Goal: Task Accomplishment & Management: Manage account settings

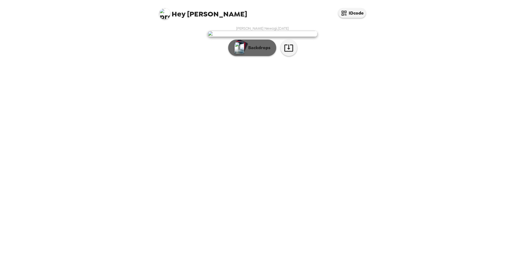
click at [254, 51] on p "Backdrops" at bounding box center [258, 48] width 25 height 7
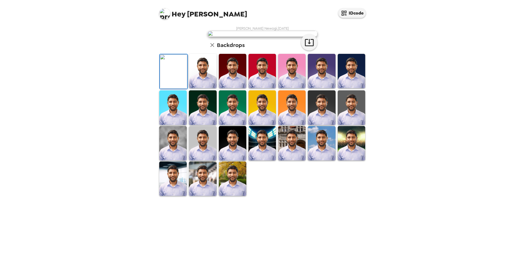
click at [200, 88] on img at bounding box center [202, 71] width 27 height 34
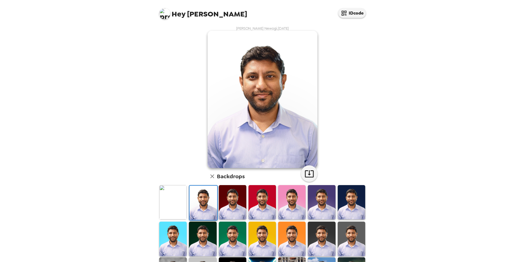
click at [229, 211] on img at bounding box center [232, 202] width 27 height 34
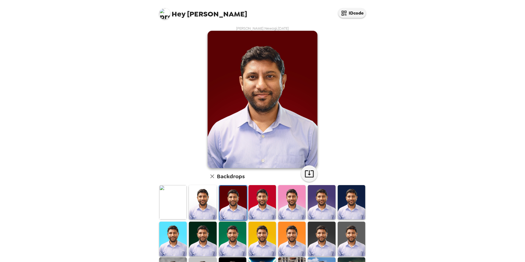
click at [259, 210] on img at bounding box center [262, 202] width 27 height 34
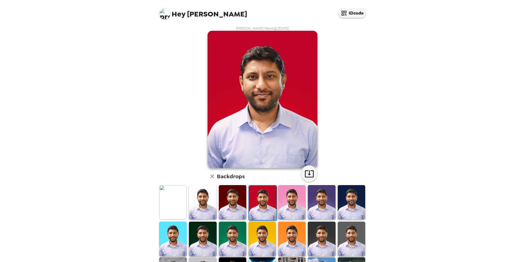
click at [286, 209] on img at bounding box center [291, 202] width 27 height 34
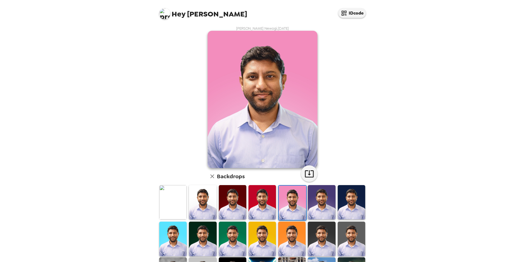
click at [309, 206] on img at bounding box center [321, 202] width 27 height 34
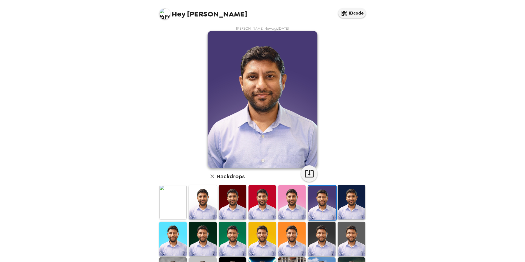
click at [346, 207] on img at bounding box center [351, 202] width 27 height 34
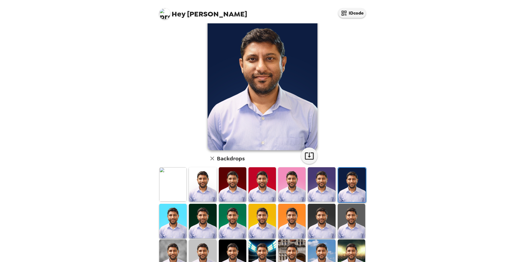
scroll to position [27, 0]
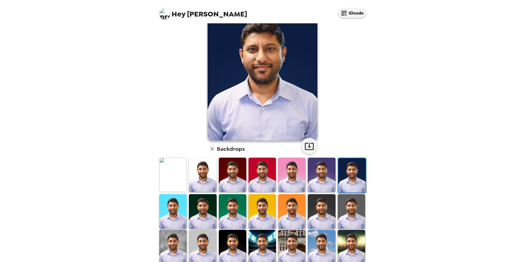
click at [351, 212] on img at bounding box center [351, 211] width 27 height 34
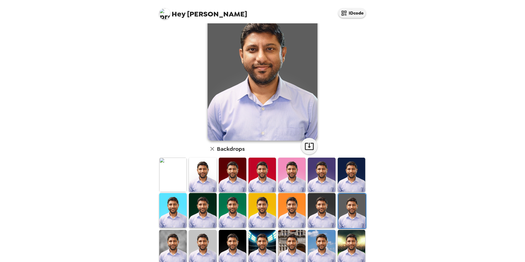
click at [323, 210] on img at bounding box center [321, 210] width 27 height 34
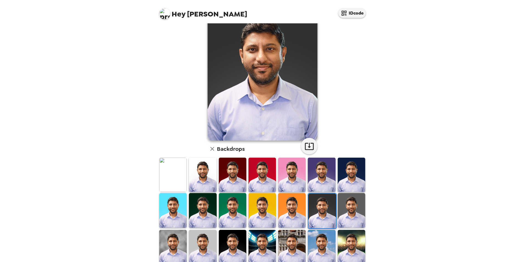
click at [284, 210] on img at bounding box center [291, 210] width 27 height 34
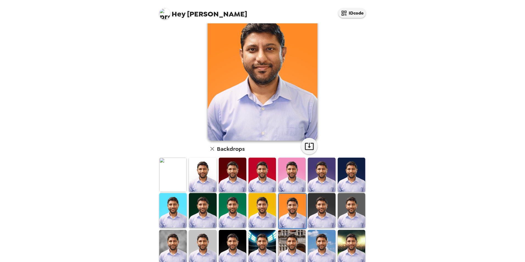
click at [259, 210] on img at bounding box center [262, 210] width 27 height 34
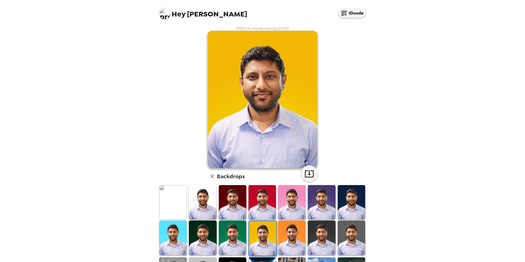
scroll to position [27, 0]
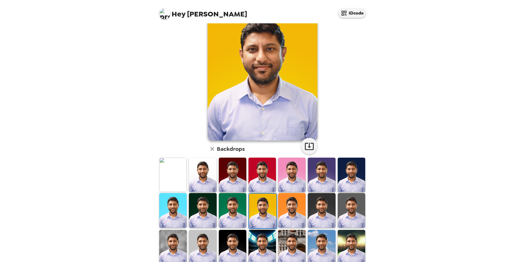
click at [205, 209] on img at bounding box center [202, 210] width 27 height 34
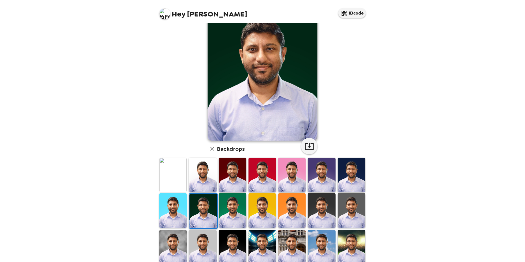
click at [206, 250] on img at bounding box center [202, 247] width 27 height 34
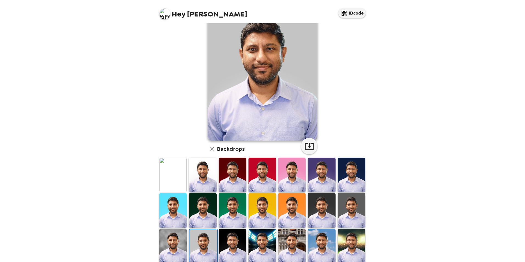
click at [232, 256] on img at bounding box center [232, 246] width 27 height 34
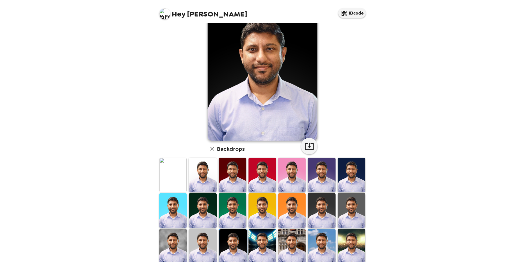
click at [254, 247] on img at bounding box center [262, 246] width 27 height 34
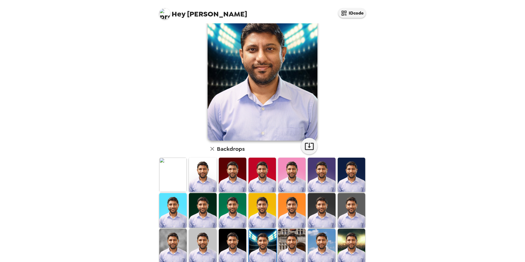
click at [291, 245] on img at bounding box center [291, 246] width 27 height 34
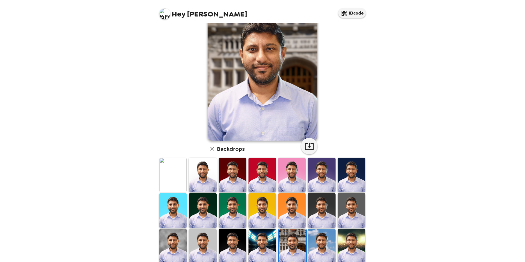
click at [307, 245] on div at bounding box center [322, 246] width 30 height 37
click at [322, 249] on img at bounding box center [321, 246] width 27 height 34
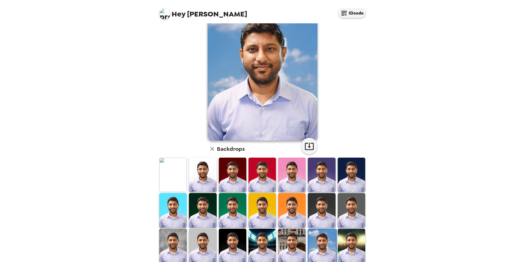
click at [348, 246] on img at bounding box center [351, 246] width 27 height 34
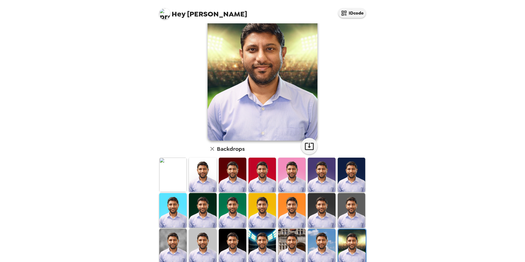
click at [165, 245] on img at bounding box center [172, 246] width 27 height 34
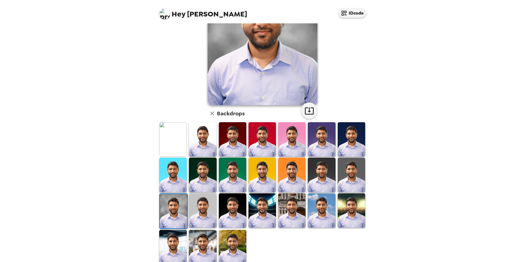
scroll to position [71, 0]
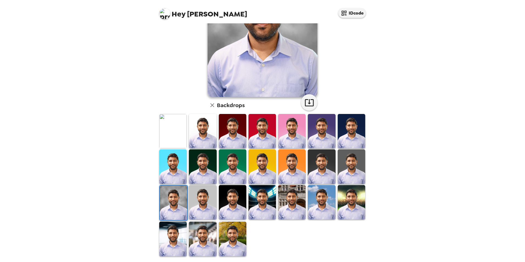
click at [235, 231] on img at bounding box center [232, 239] width 27 height 34
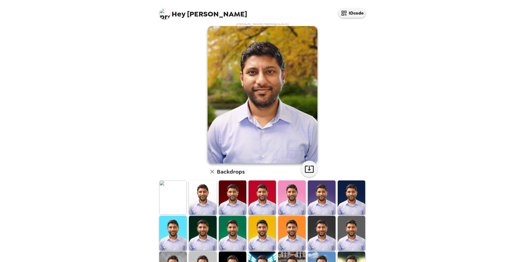
scroll to position [0, 0]
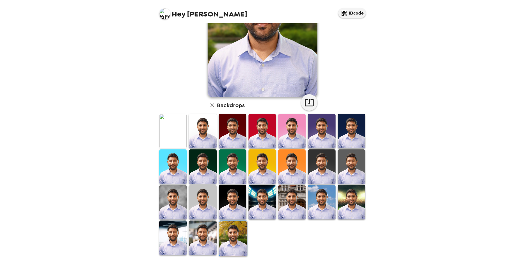
click at [204, 238] on img at bounding box center [202, 238] width 27 height 34
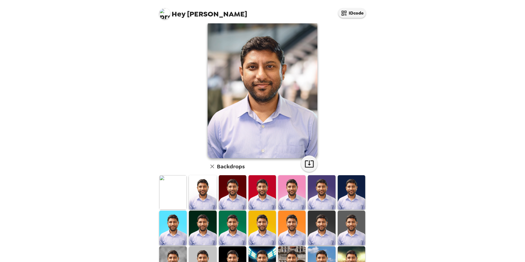
scroll to position [71, 0]
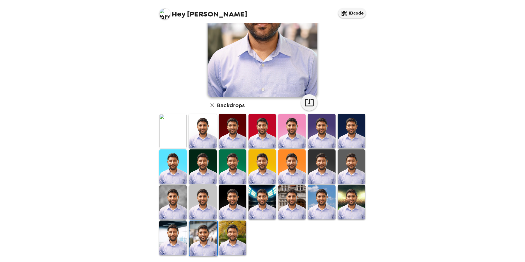
click at [176, 242] on img at bounding box center [172, 238] width 27 height 34
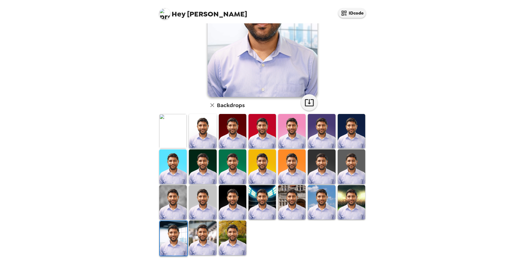
scroll to position [0, 0]
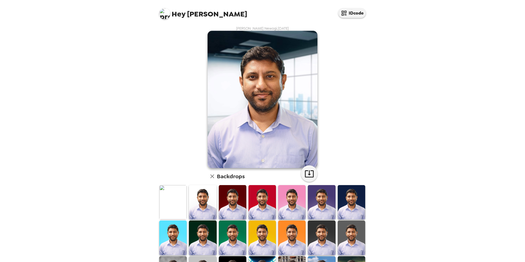
click at [170, 209] on img at bounding box center [172, 202] width 27 height 34
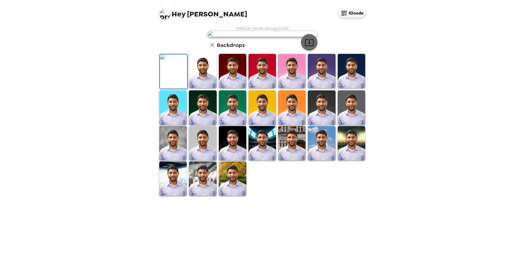
click at [309, 47] on icon "button" at bounding box center [310, 43] width 10 height 10
click at [207, 88] on img at bounding box center [202, 71] width 27 height 34
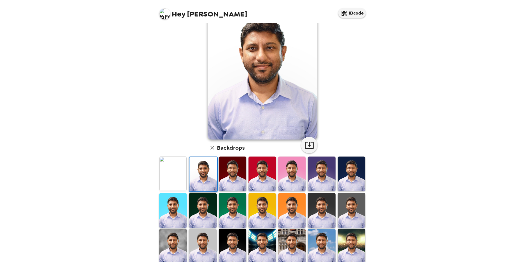
scroll to position [71, 0]
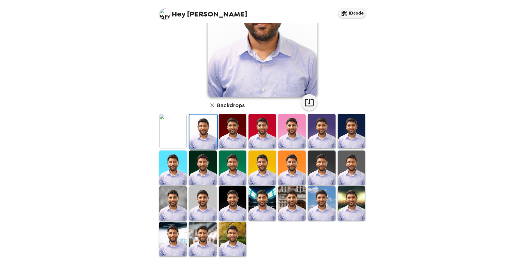
click at [241, 240] on img at bounding box center [232, 239] width 27 height 34
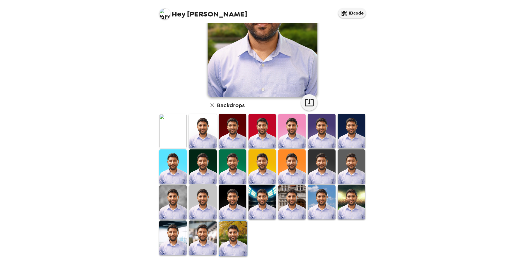
click at [171, 237] on img at bounding box center [172, 238] width 27 height 34
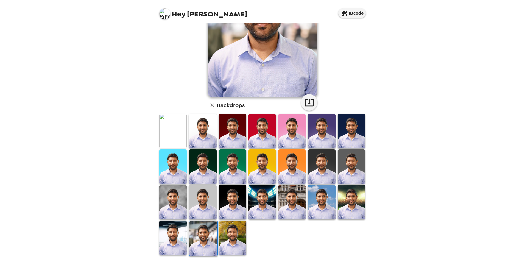
drag, startPoint x: 0, startPoint y: 0, endPoint x: 221, endPoint y: 250, distance: 334.1
click at [221, 250] on img at bounding box center [232, 238] width 27 height 34
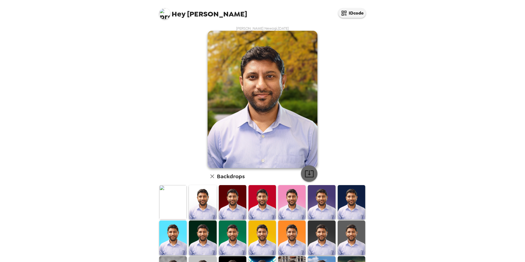
click at [307, 173] on icon "button" at bounding box center [309, 173] width 9 height 7
click at [168, 16] on img at bounding box center [164, 13] width 11 height 11
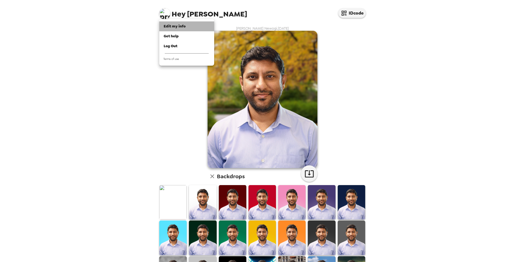
click at [176, 26] on span "Edit my info" at bounding box center [175, 26] width 22 height 5
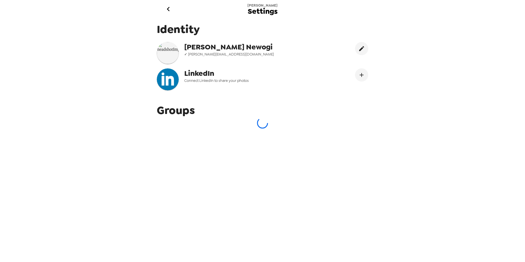
click at [170, 54] on img at bounding box center [168, 53] width 22 height 22
click at [172, 213] on div "Identity [PERSON_NAME] Newogi ✓ [PERSON_NAME][EMAIL_ADDRESS][DOMAIN_NAME] Linke…" at bounding box center [263, 137] width 220 height 239
click at [173, 52] on img at bounding box center [168, 53] width 22 height 22
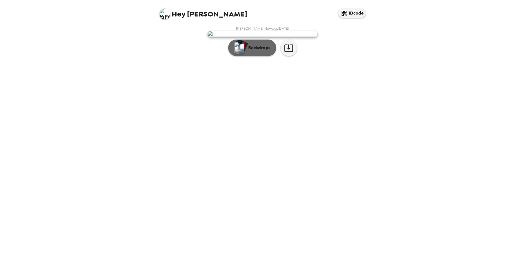
click at [251, 56] on button "Backdrops" at bounding box center [252, 48] width 48 height 16
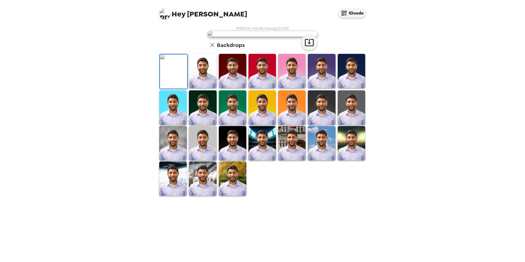
scroll to position [55, 0]
click at [237, 196] on img at bounding box center [232, 179] width 27 height 34
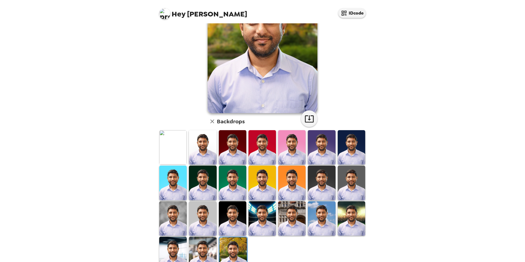
scroll to position [0, 0]
